Goal: Task Accomplishment & Management: Manage account settings

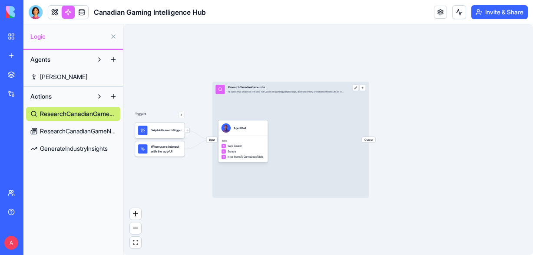
click at [10, 38] on link "My Workspace" at bounding box center [20, 36] width 35 height 17
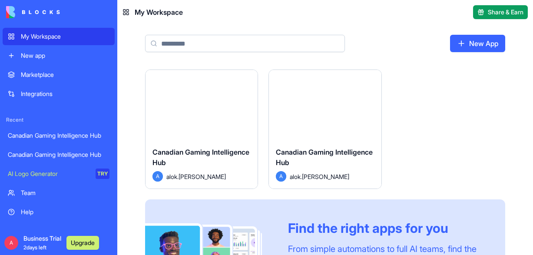
click at [195, 157] on div "Canadian Gaming Intelligence Hub" at bounding box center [201, 159] width 98 height 24
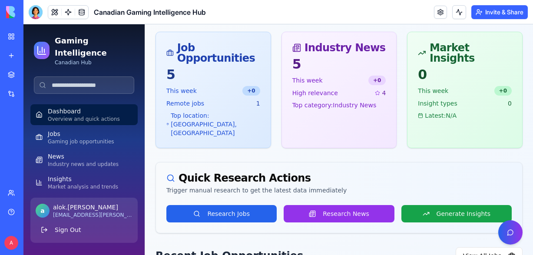
scroll to position [158, 0]
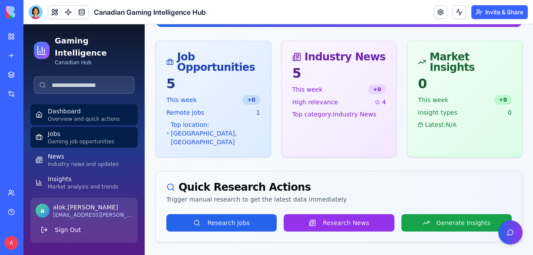
click at [46, 133] on link "Jobs Gaming job opportunities" at bounding box center [83, 137] width 107 height 21
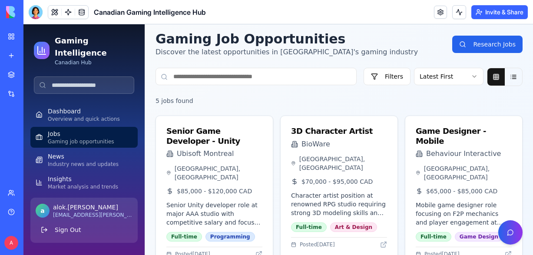
scroll to position [35, 0]
click at [8, 38] on link "My Workspace" at bounding box center [20, 36] width 35 height 17
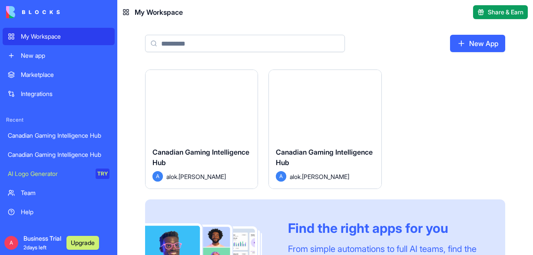
click at [309, 116] on div "Launch" at bounding box center [325, 105] width 112 height 70
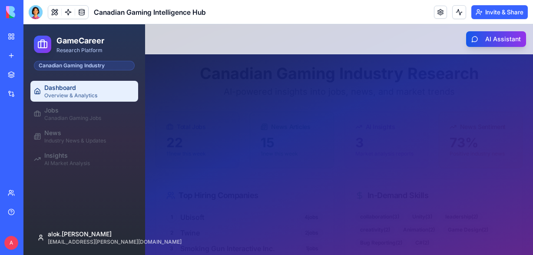
click at [184, 13] on span "Canadian Gaming Intelligence Hub" at bounding box center [150, 12] width 112 height 10
click at [168, 16] on span "Canadian Gaming Intelligence Hub" at bounding box center [150, 12] width 112 height 10
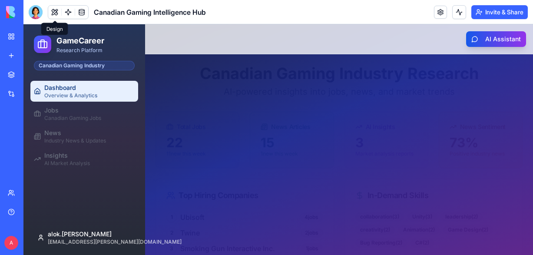
click at [55, 11] on button at bounding box center [54, 12] width 13 height 13
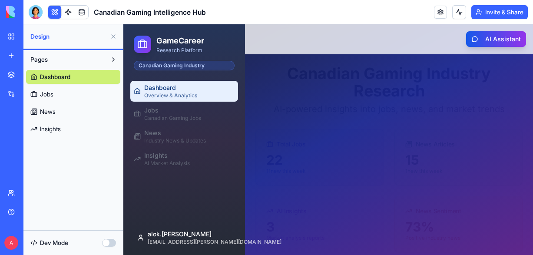
click at [79, 58] on button "Pages" at bounding box center [66, 60] width 80 height 14
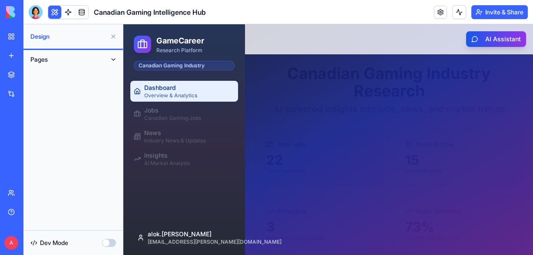
click at [111, 57] on button at bounding box center [113, 60] width 14 height 14
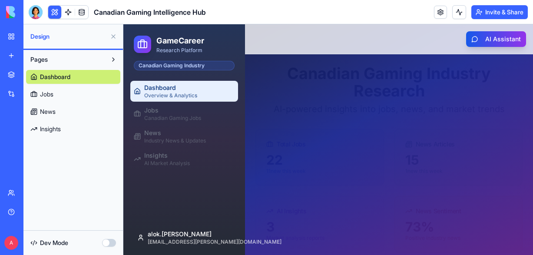
click at [183, 84] on div "Dashboard" at bounding box center [189, 87] width 90 height 9
click at [290, 97] on div at bounding box center [328, 139] width 410 height 231
click at [65, 13] on link at bounding box center [68, 12] width 13 height 13
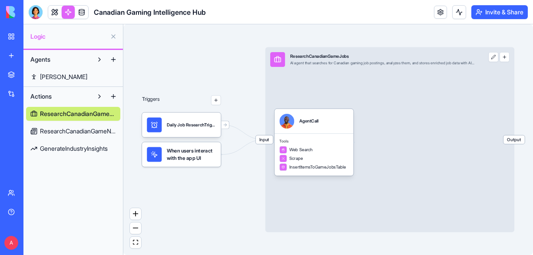
click at [12, 38] on link "My Workspace" at bounding box center [20, 36] width 35 height 17
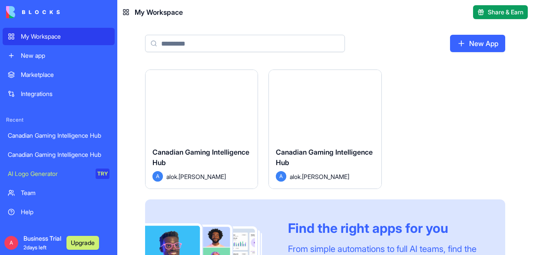
click at [373, 76] on html "My Workspace New app Marketplace Integrations Recent Canadian Gaming Intelligen…" at bounding box center [266, 127] width 533 height 255
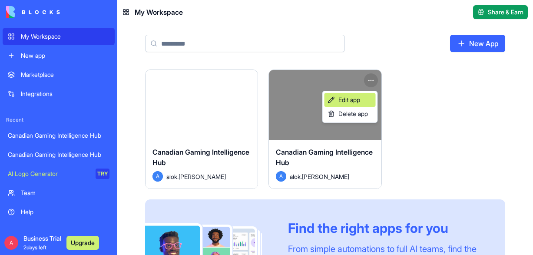
click at [353, 101] on span "Edit app" at bounding box center [349, 100] width 22 height 9
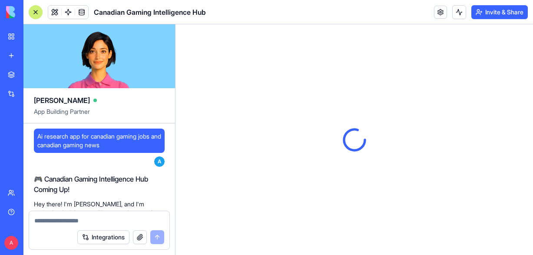
scroll to position [428, 0]
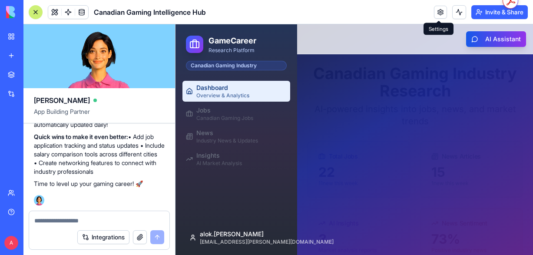
click at [440, 17] on link at bounding box center [440, 12] width 13 height 13
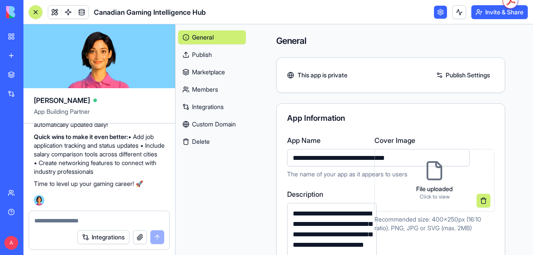
type input "**********"
click at [404, 41] on h4 "General" at bounding box center [390, 41] width 229 height 12
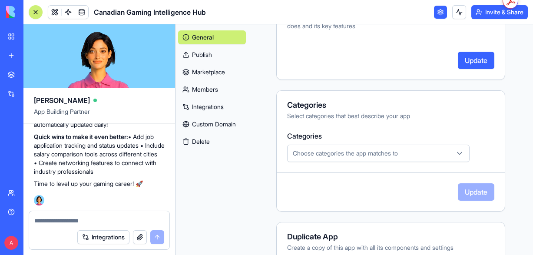
scroll to position [260, 0]
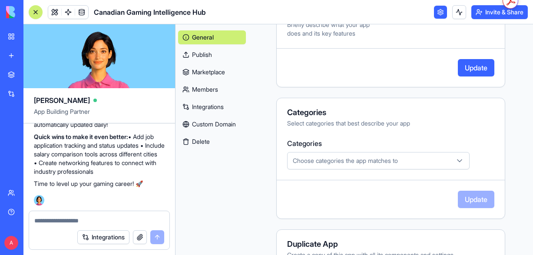
click at [476, 71] on button "Update" at bounding box center [476, 67] width 36 height 17
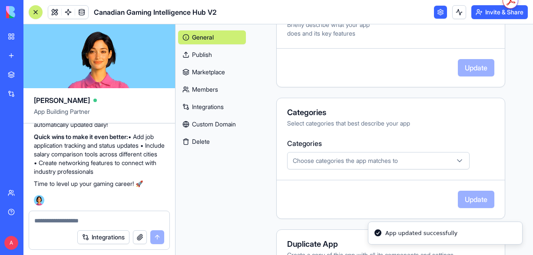
click at [10, 40] on link "My Workspace" at bounding box center [20, 36] width 35 height 17
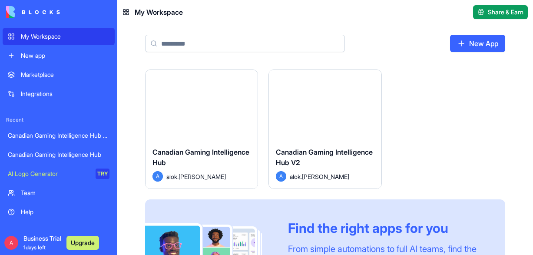
click at [312, 125] on div "Launch" at bounding box center [325, 105] width 112 height 70
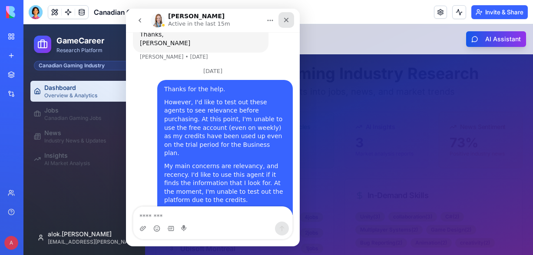
click at [284, 22] on icon "Close" at bounding box center [286, 20] width 7 height 7
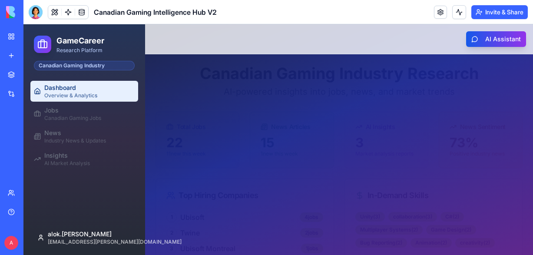
scroll to position [412, 0]
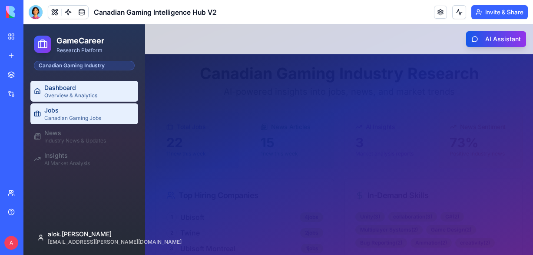
click at [50, 112] on div "Jobs" at bounding box center [89, 110] width 90 height 9
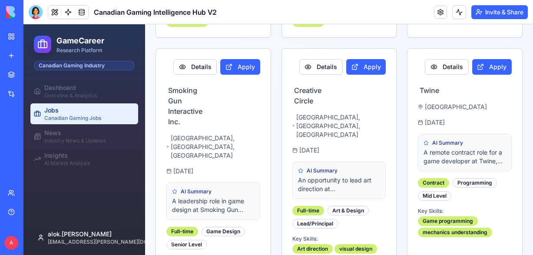
scroll to position [497, 0]
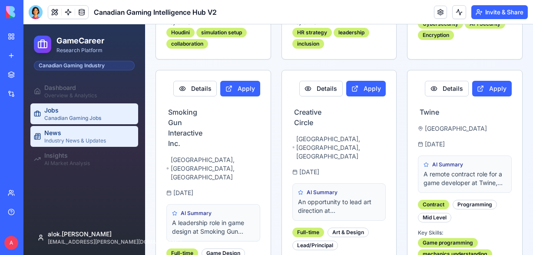
click at [59, 142] on div "Industry News & Updates" at bounding box center [89, 140] width 90 height 7
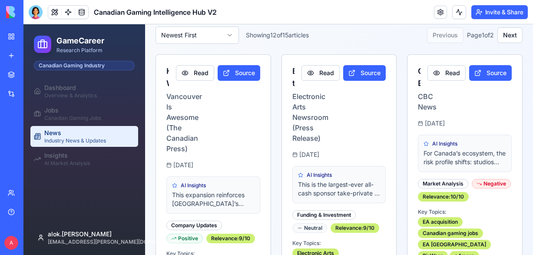
scroll to position [321, 0]
